Goal: Transaction & Acquisition: Book appointment/travel/reservation

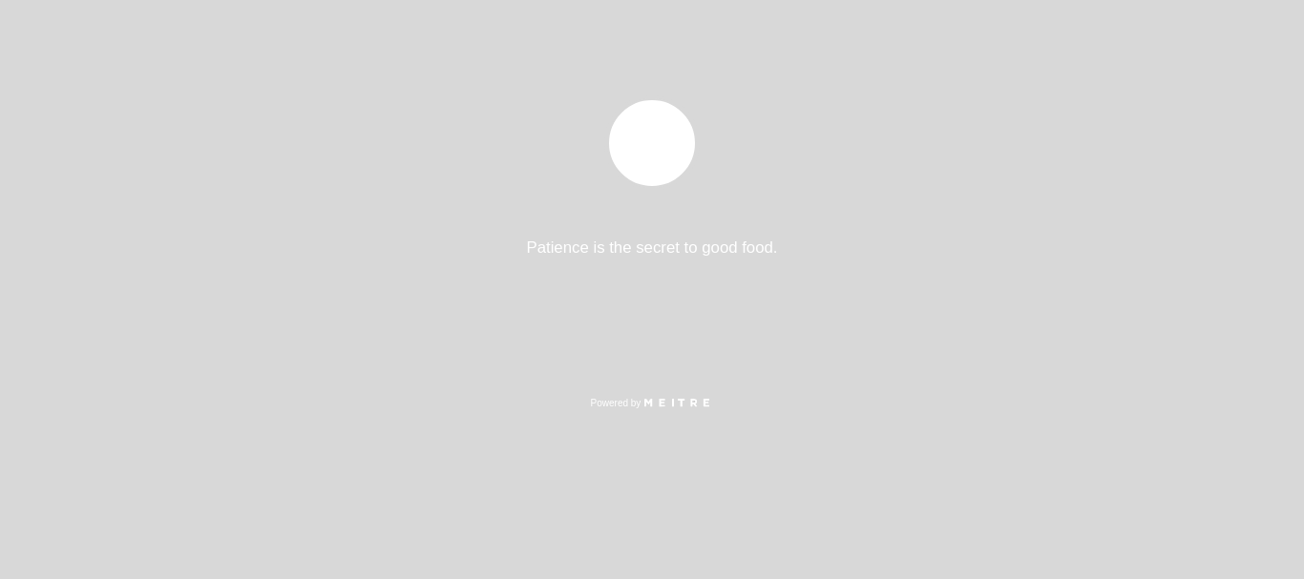
select select "pt"
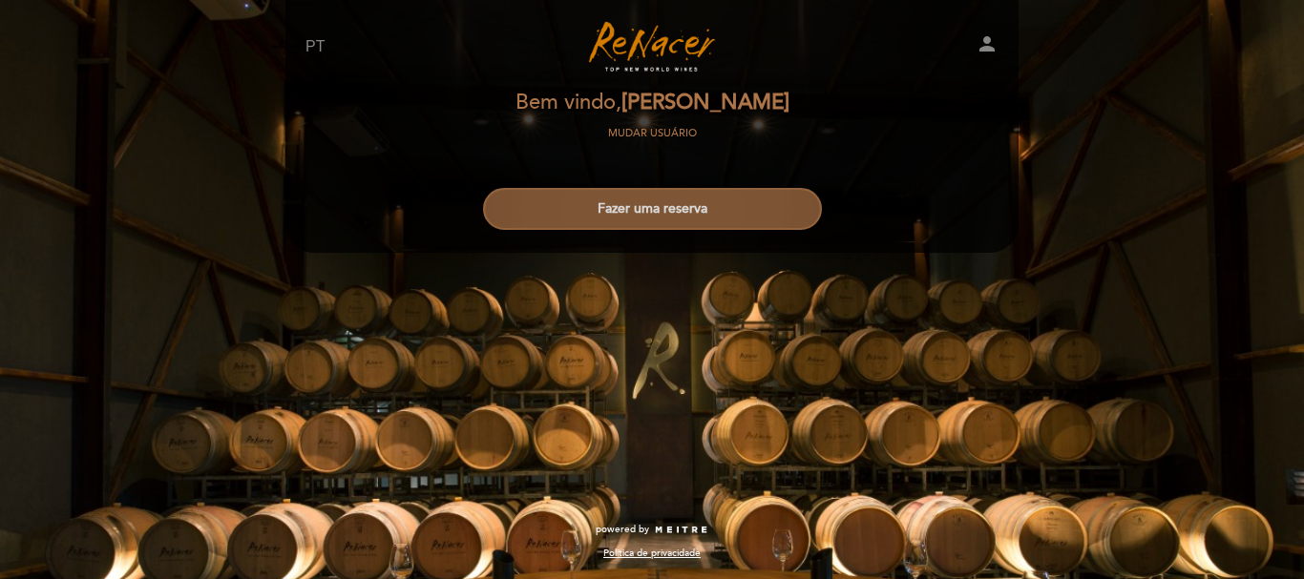
click at [618, 214] on button "Fazer uma reserva" at bounding box center [652, 209] width 339 height 42
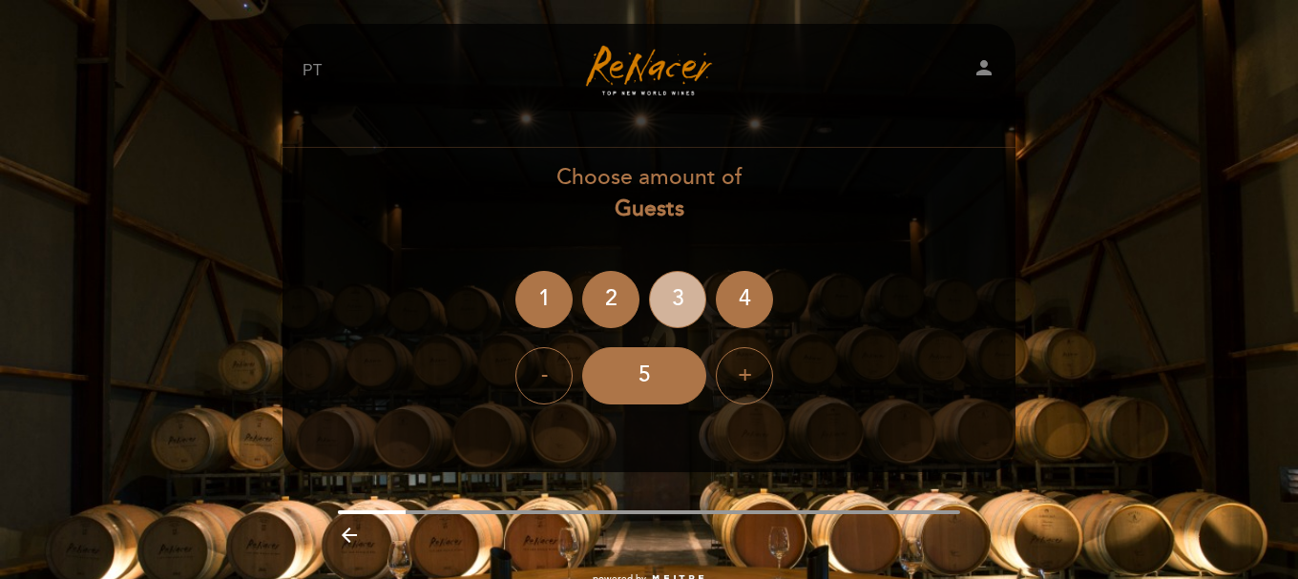
drag, startPoint x: 683, startPoint y: 296, endPoint x: 668, endPoint y: 294, distance: 15.4
click at [682, 294] on div "3" at bounding box center [677, 299] width 57 height 57
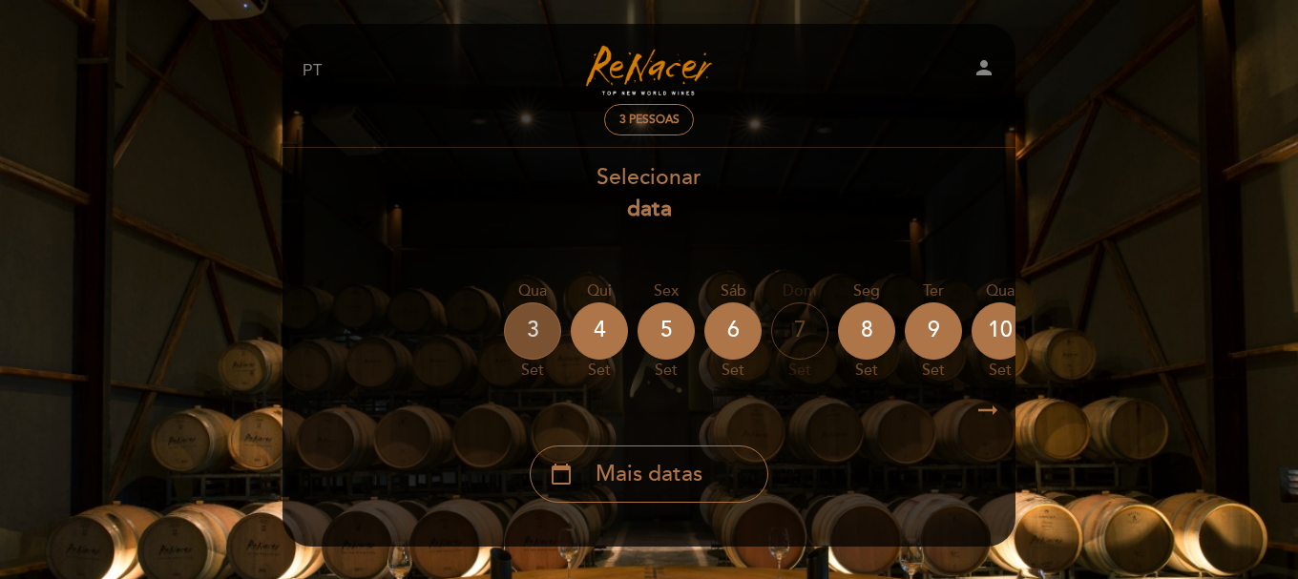
click at [527, 326] on div "3" at bounding box center [532, 331] width 57 height 57
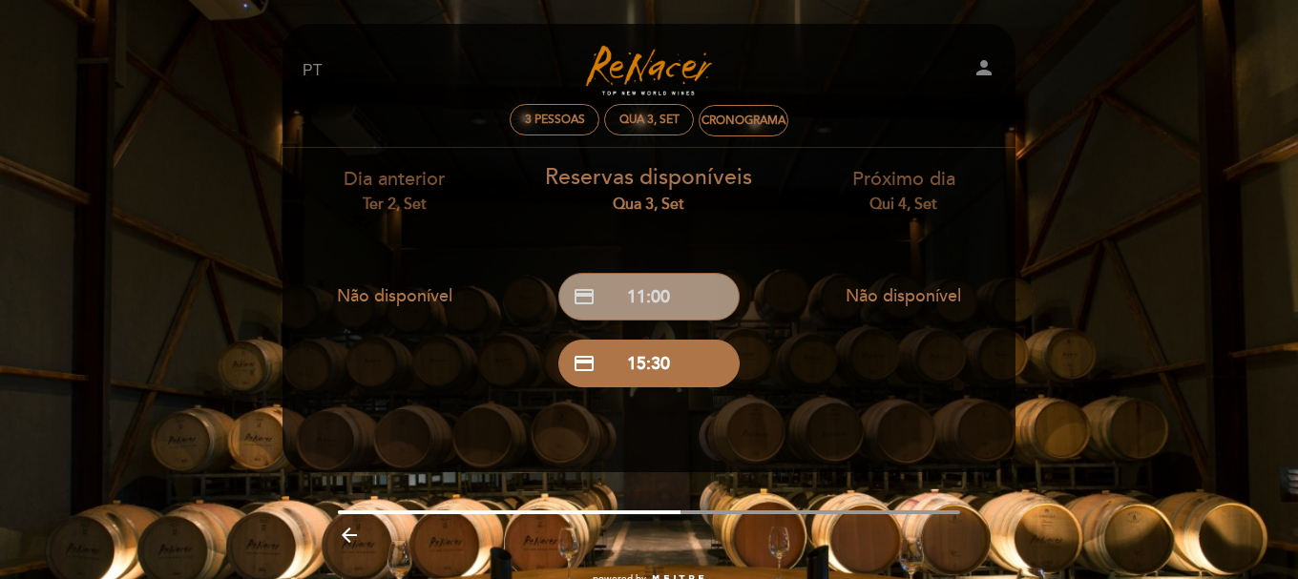
click at [625, 296] on button "credit_card 11:00" at bounding box center [648, 297] width 181 height 48
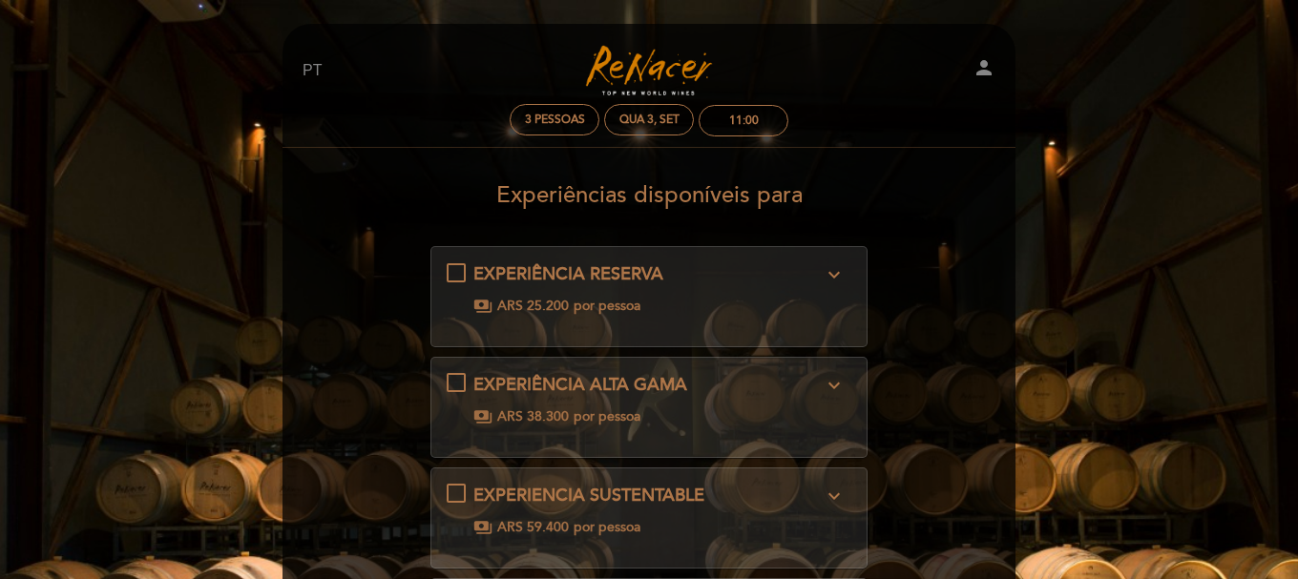
scroll to position [95, 0]
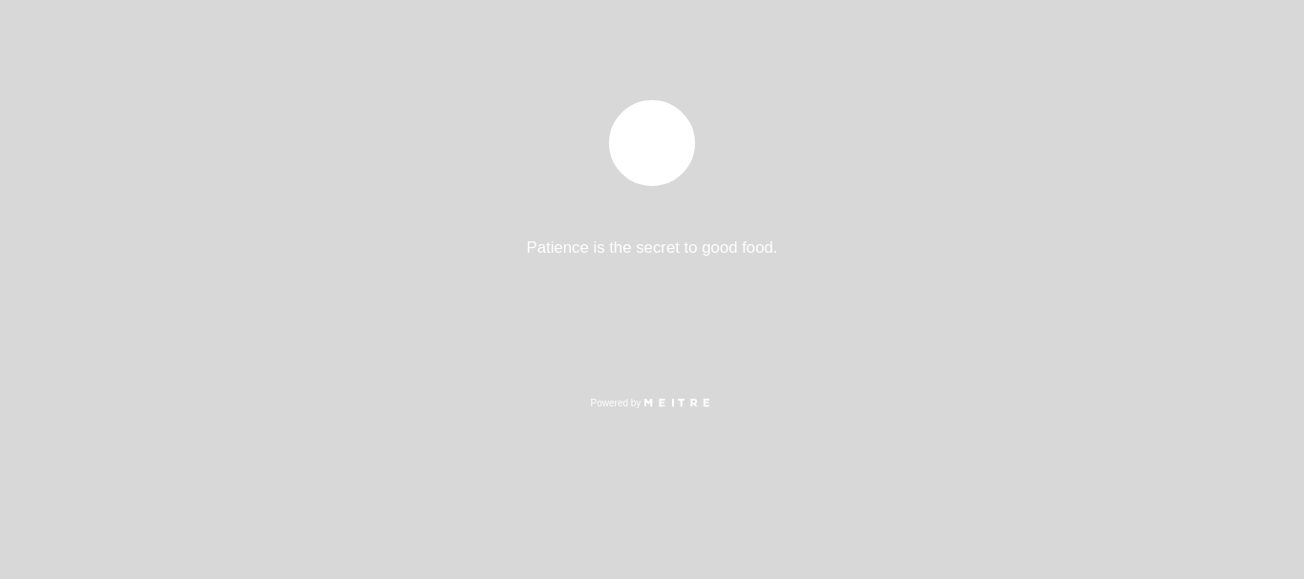
select select "pt"
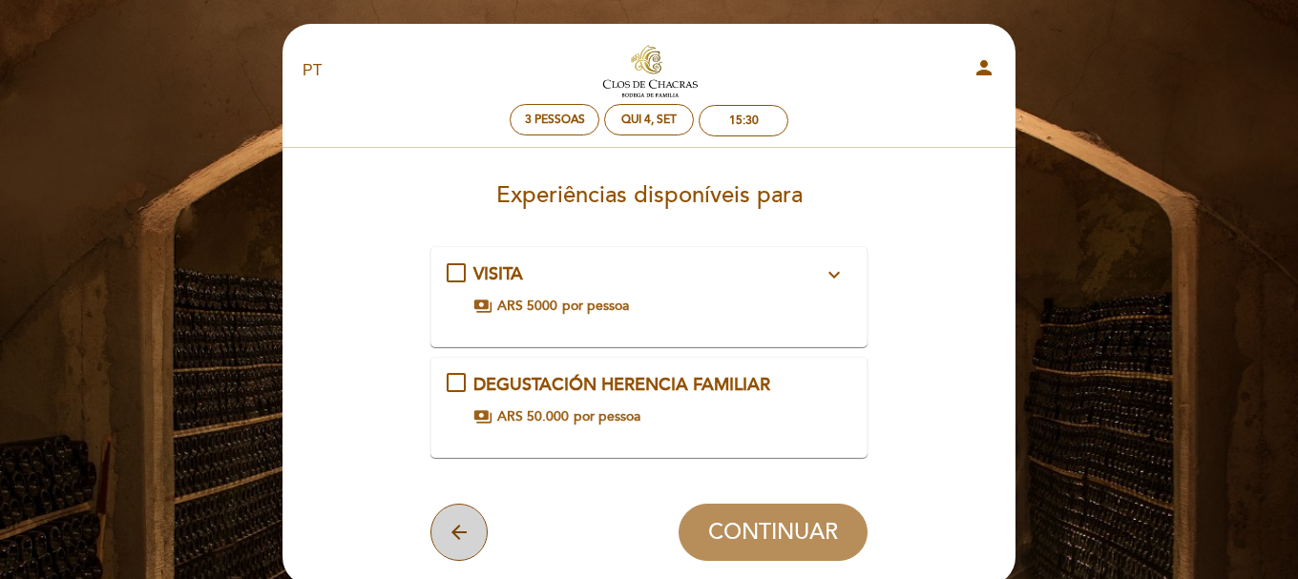
click at [457, 527] on icon "arrow_back" at bounding box center [459, 532] width 23 height 23
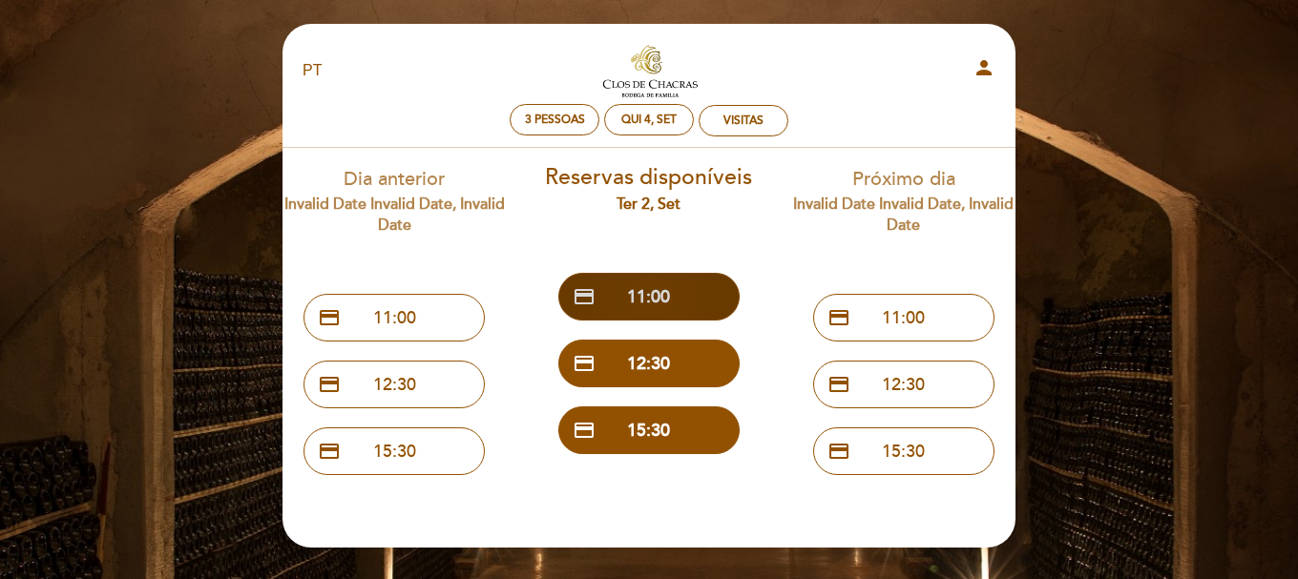
click at [659, 285] on button "credit_card 11:00" at bounding box center [648, 297] width 181 height 48
